Goal: Transaction & Acquisition: Purchase product/service

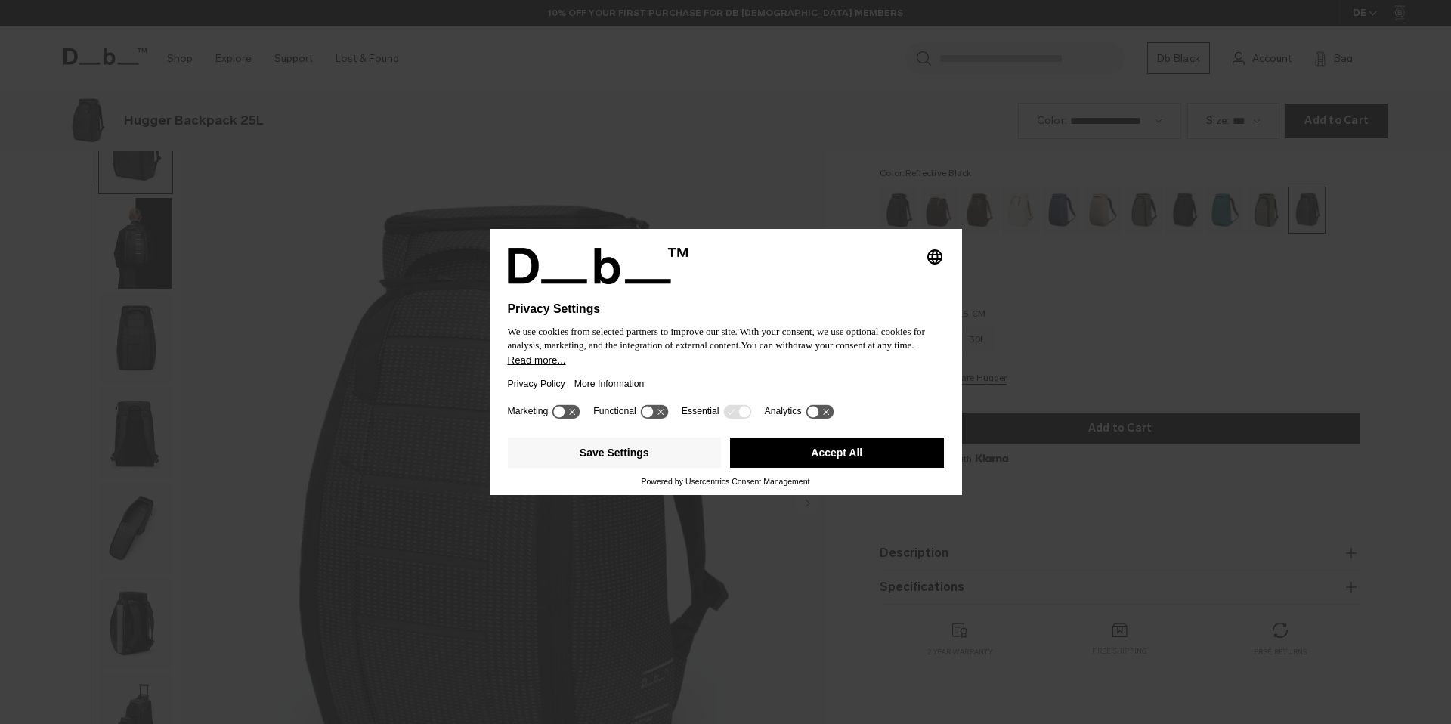
scroll to position [724, 0]
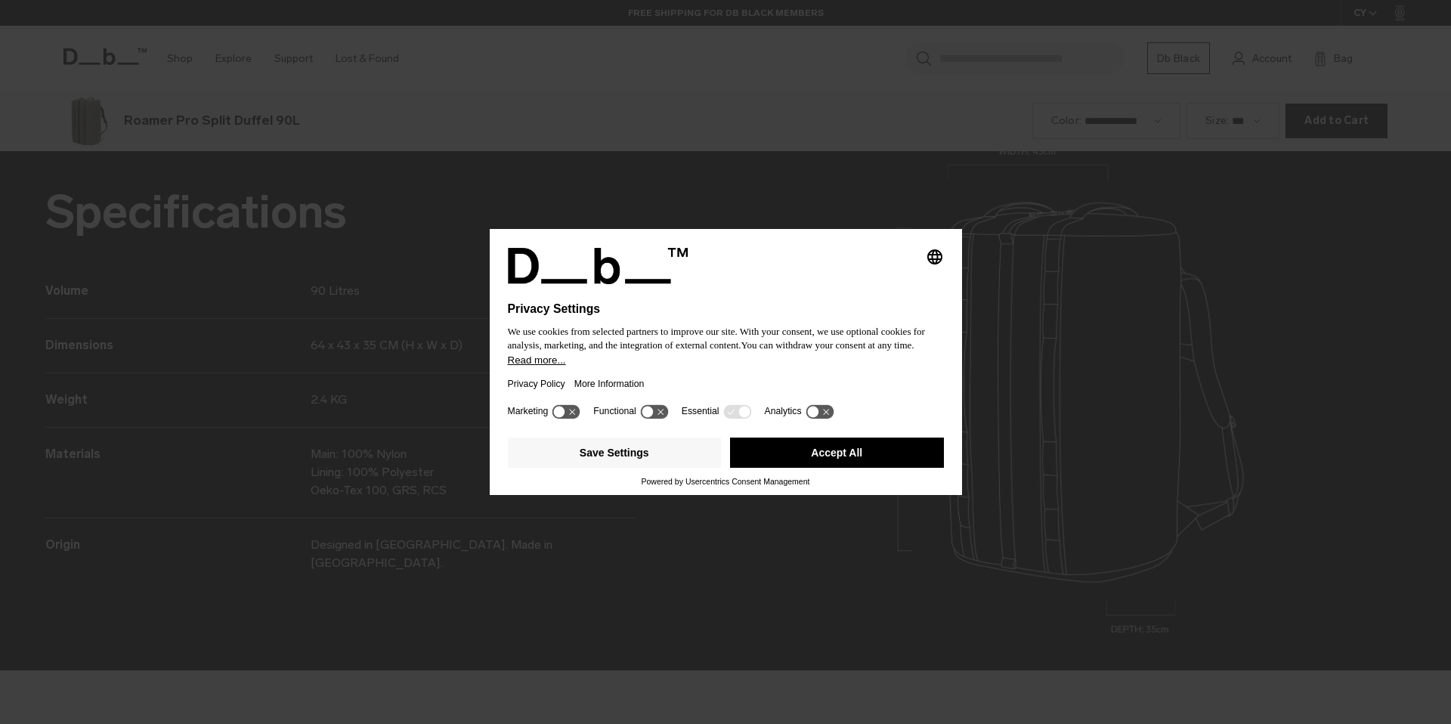
scroll to position [2172, 0]
